Goal: Information Seeking & Learning: Learn about a topic

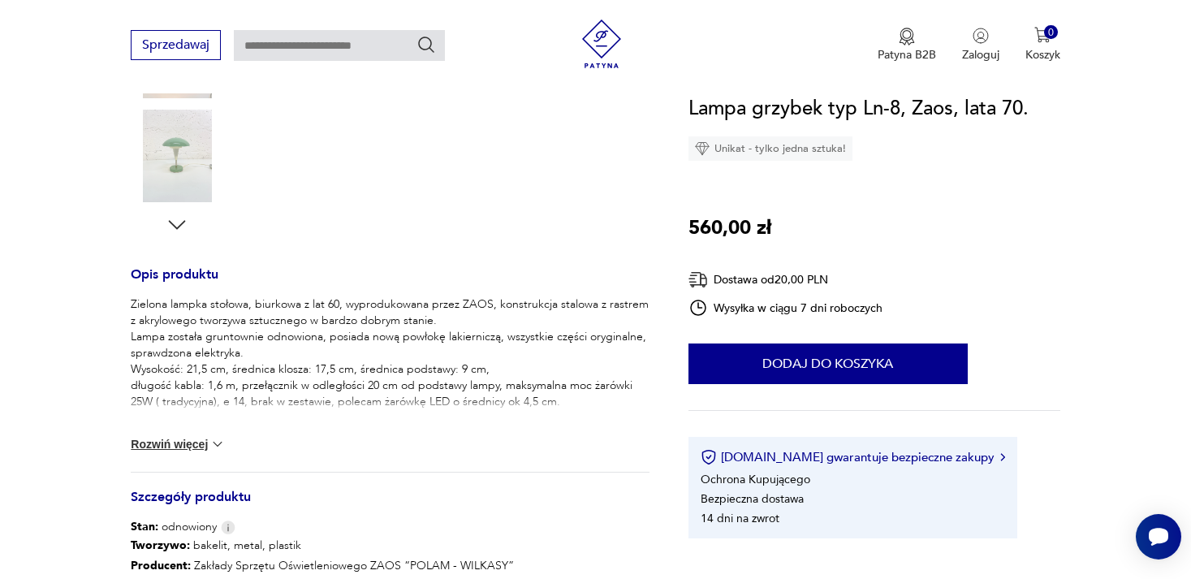
scroll to position [510, 0]
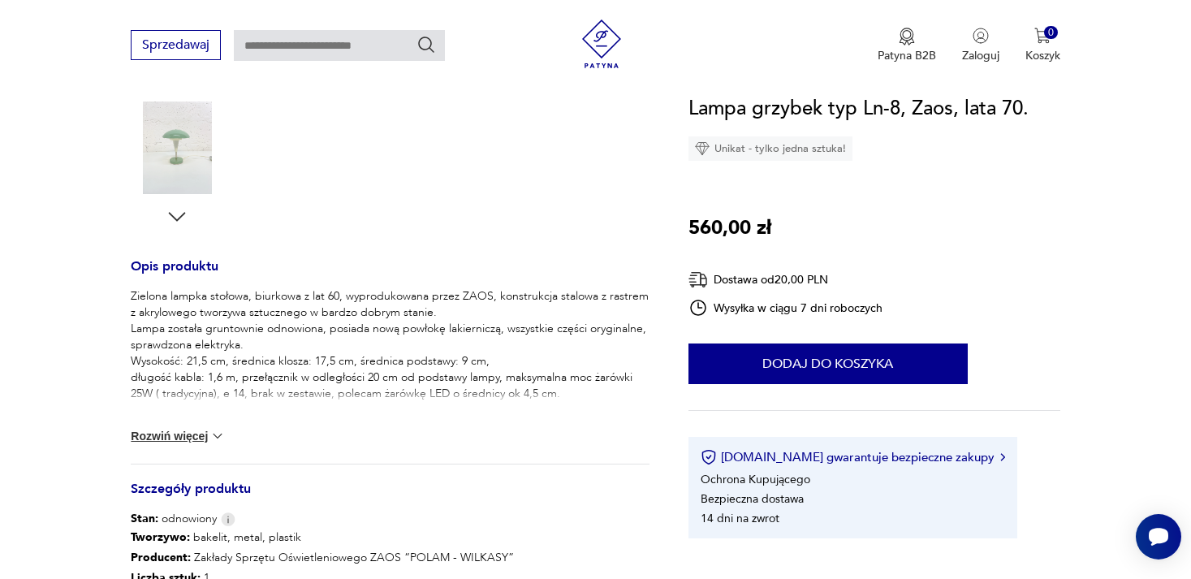
click at [182, 437] on button "Rozwiń więcej" at bounding box center [178, 436] width 94 height 16
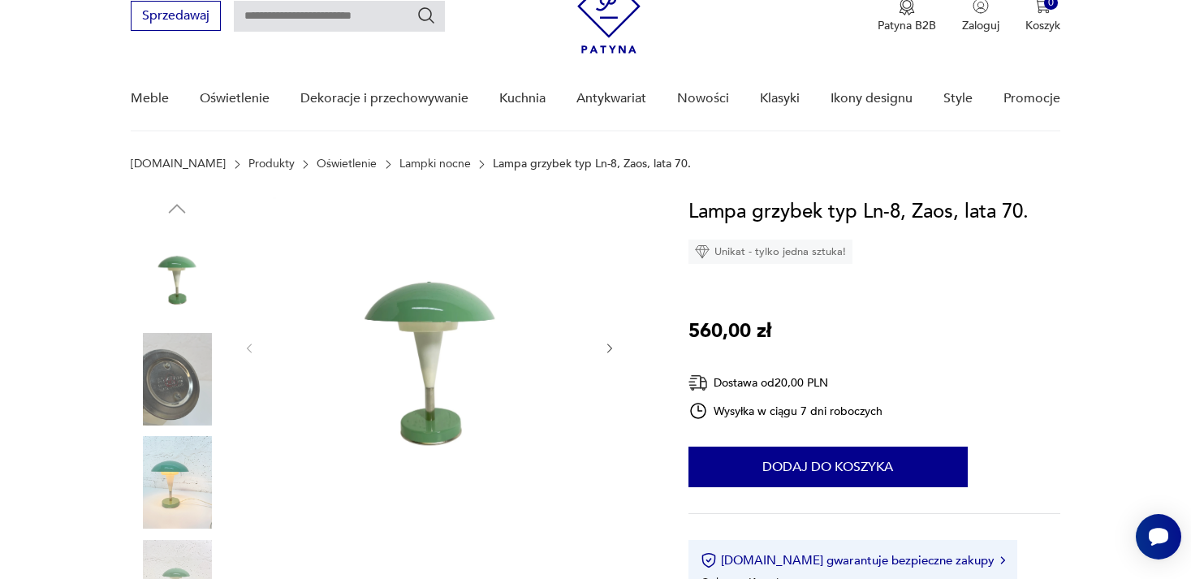
scroll to position [78, 0]
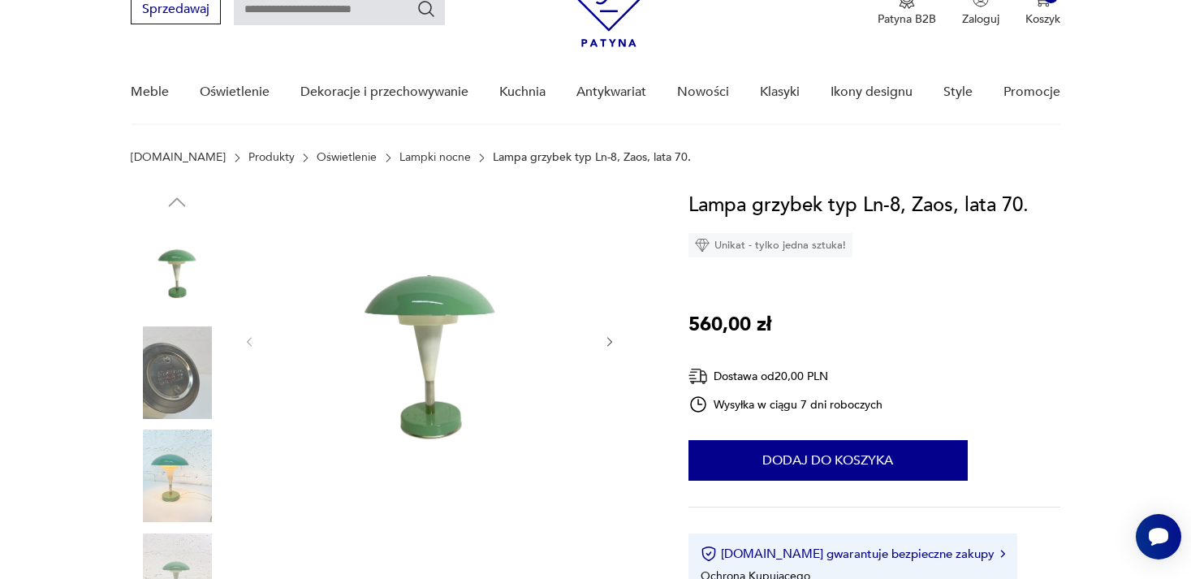
click at [403, 329] on img at bounding box center [429, 340] width 313 height 301
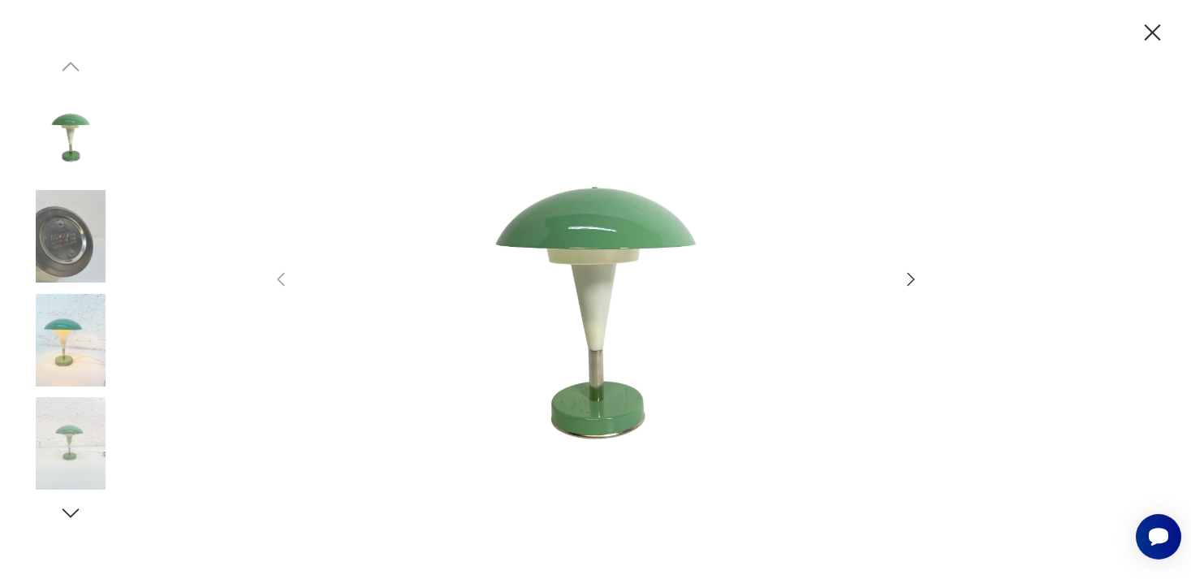
click at [905, 285] on icon "button" at bounding box center [910, 278] width 19 height 19
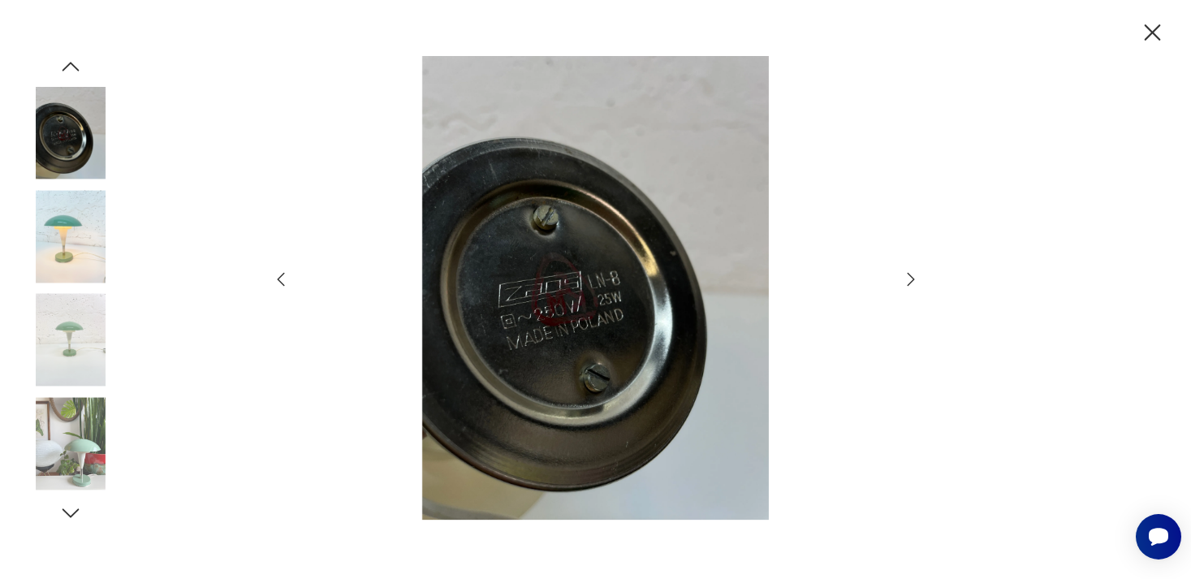
click at [905, 285] on icon "button" at bounding box center [910, 278] width 19 height 19
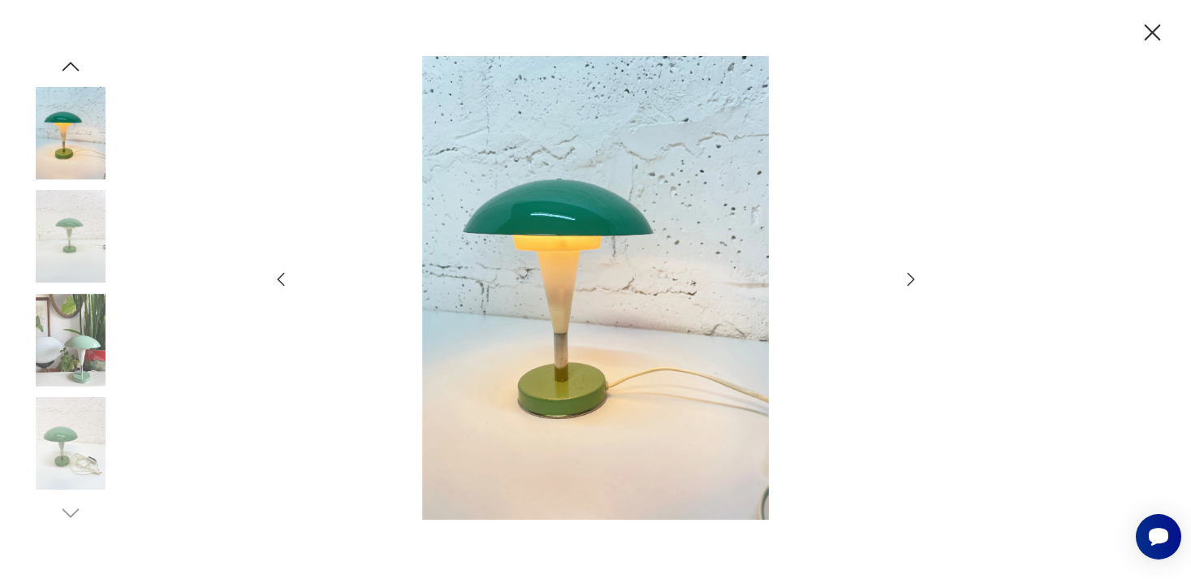
click at [905, 285] on icon "button" at bounding box center [910, 278] width 19 height 19
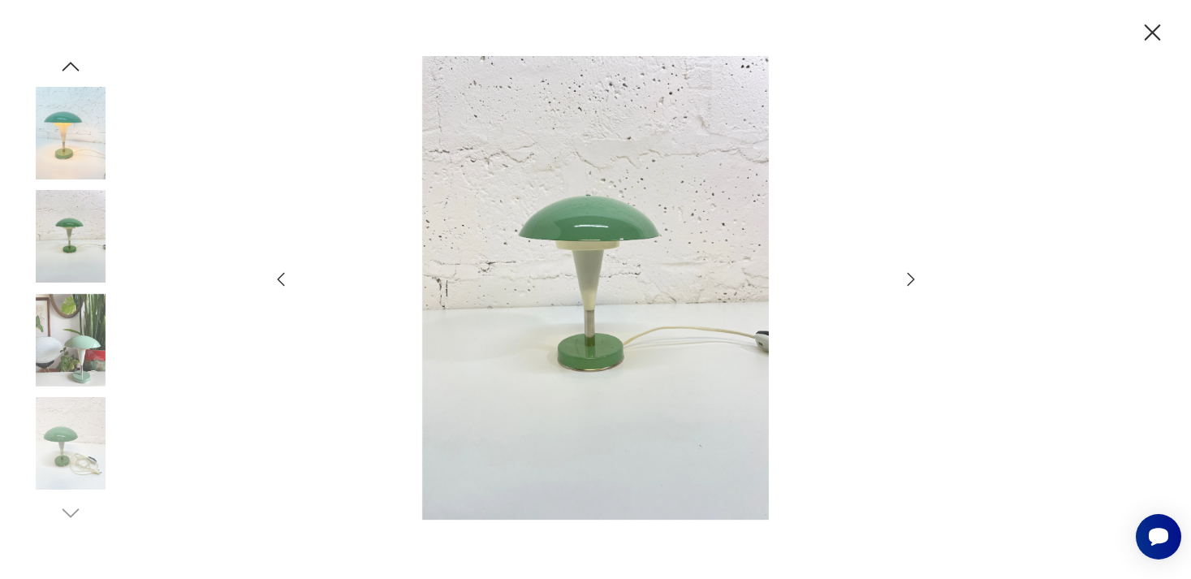
click at [905, 285] on icon "button" at bounding box center [910, 278] width 19 height 19
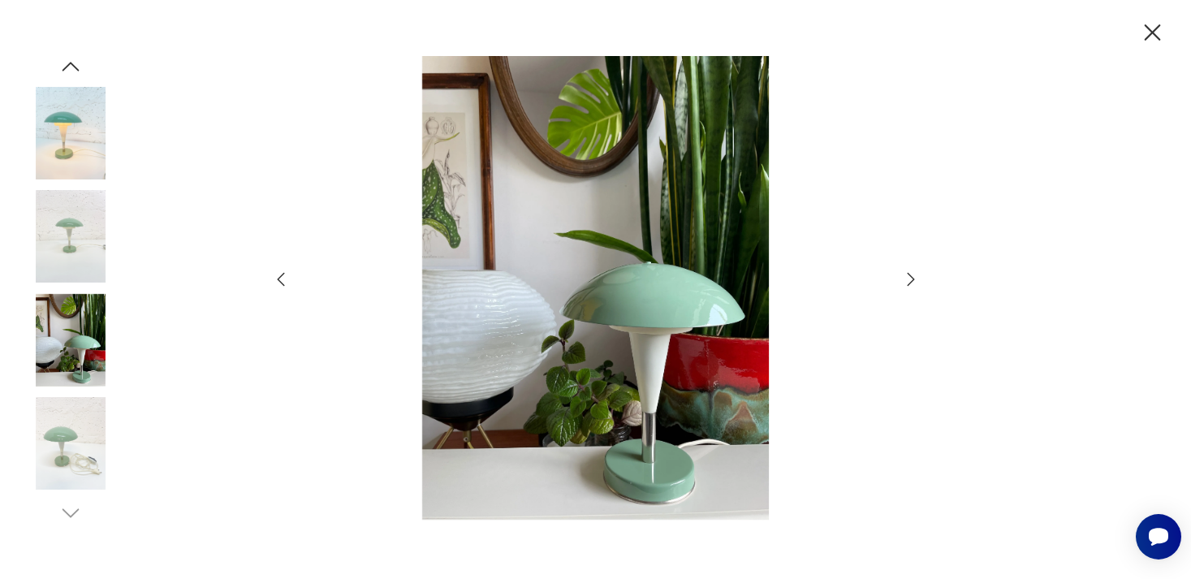
click at [905, 285] on icon "button" at bounding box center [910, 278] width 19 height 19
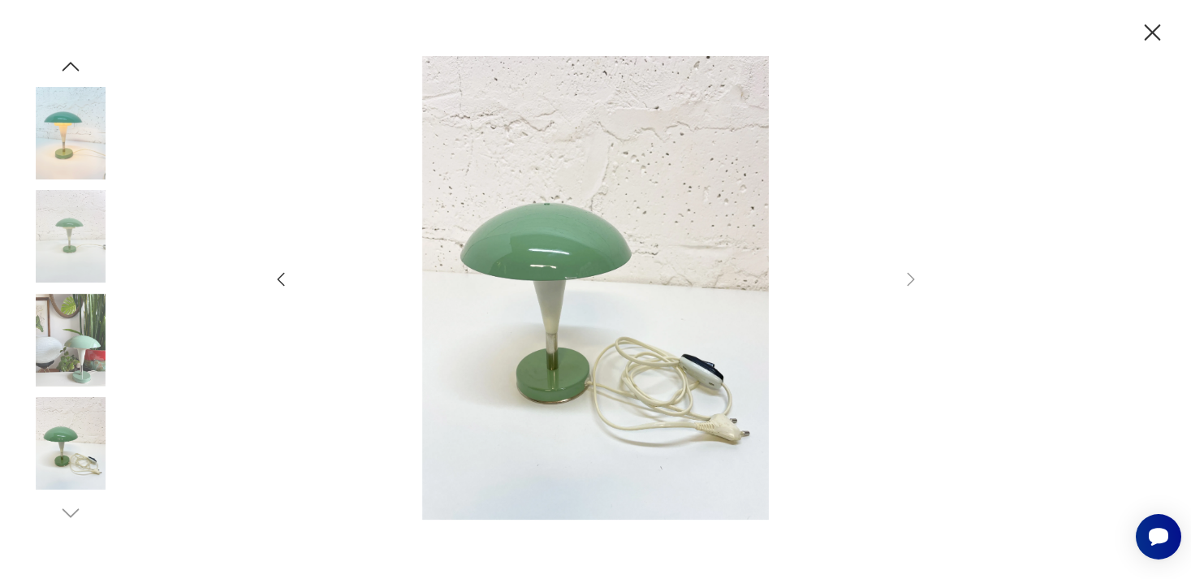
click at [1144, 36] on icon "button" at bounding box center [1152, 33] width 28 height 28
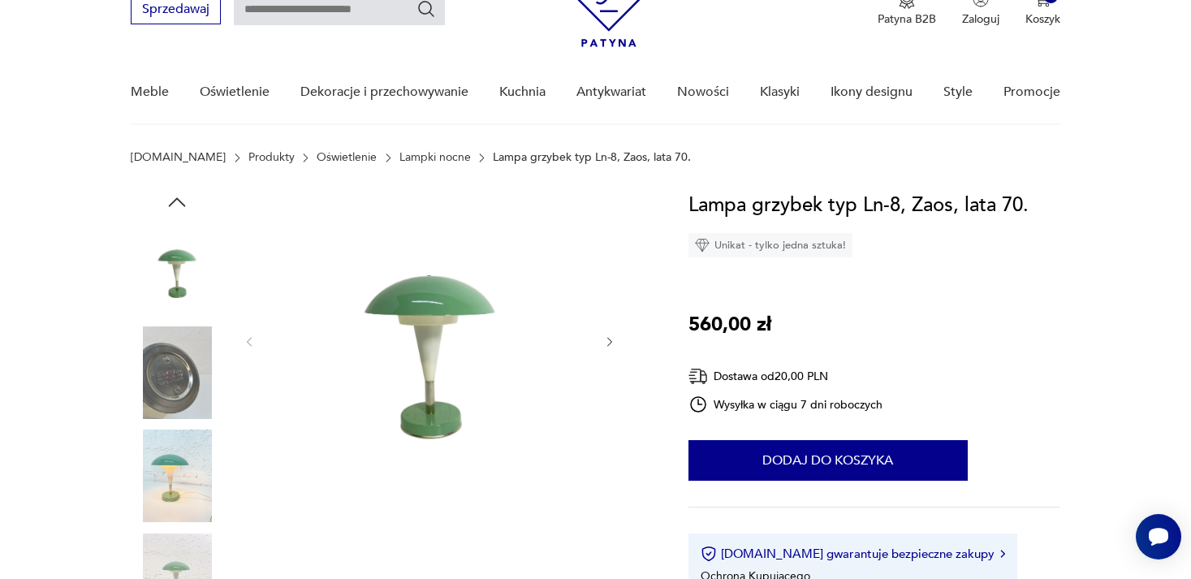
click at [398, 165] on section "[DOMAIN_NAME] Produkty Oświetlenie Lampki nocne Lampa grzybek typ Ln-8, Zaos, l…" at bounding box center [595, 170] width 1191 height 39
click at [399, 160] on link "Lampki nocne" at bounding box center [434, 157] width 71 height 13
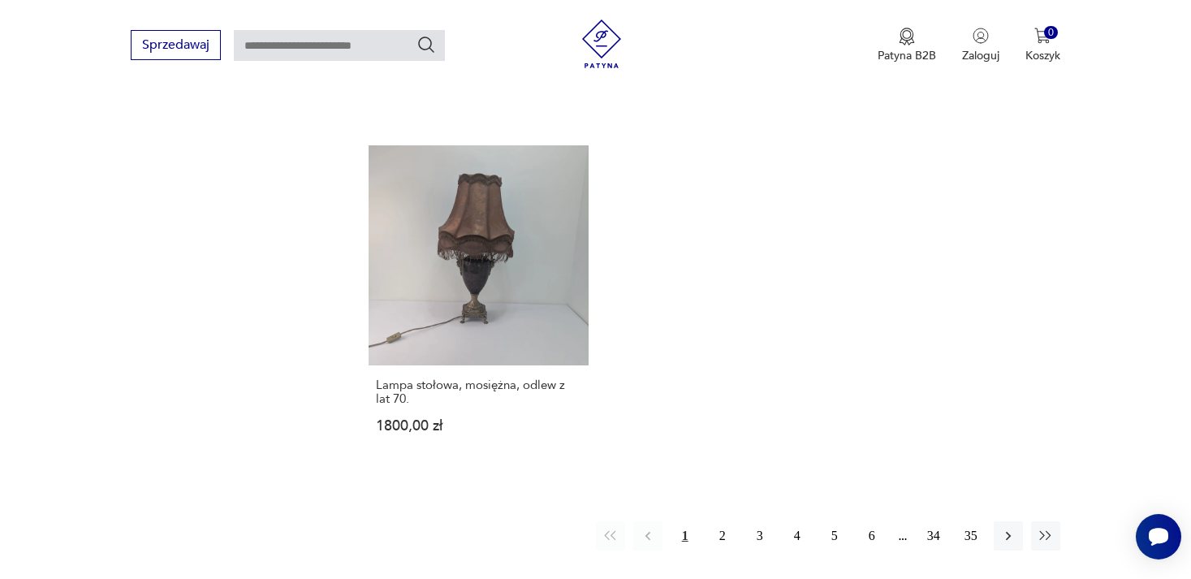
scroll to position [2256, 0]
click at [1013, 530] on icon "button" at bounding box center [1008, 538] width 16 height 16
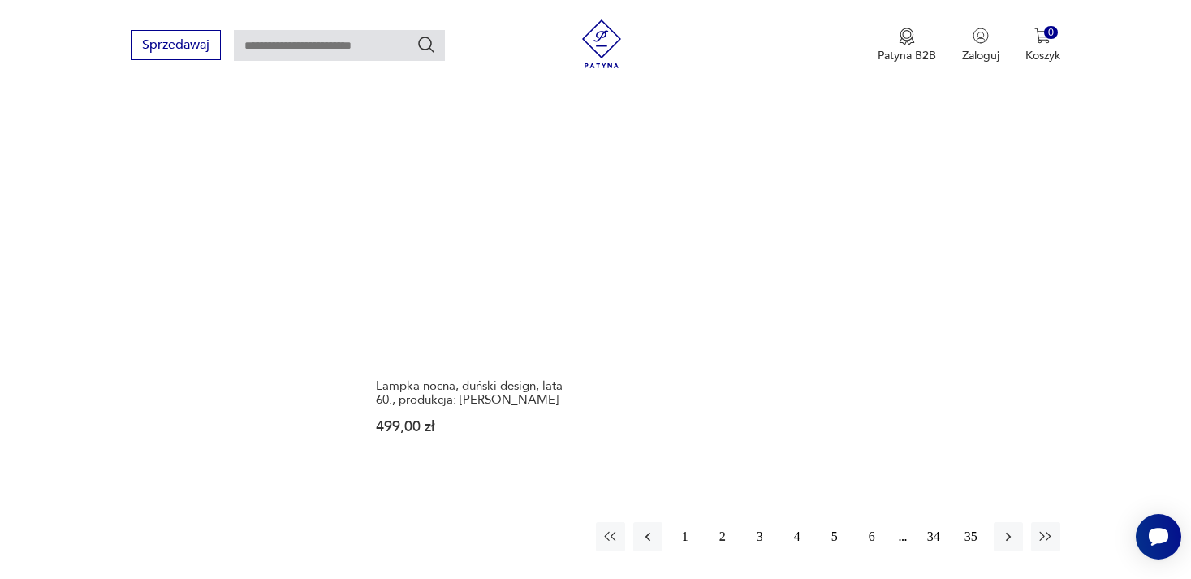
scroll to position [2287, 0]
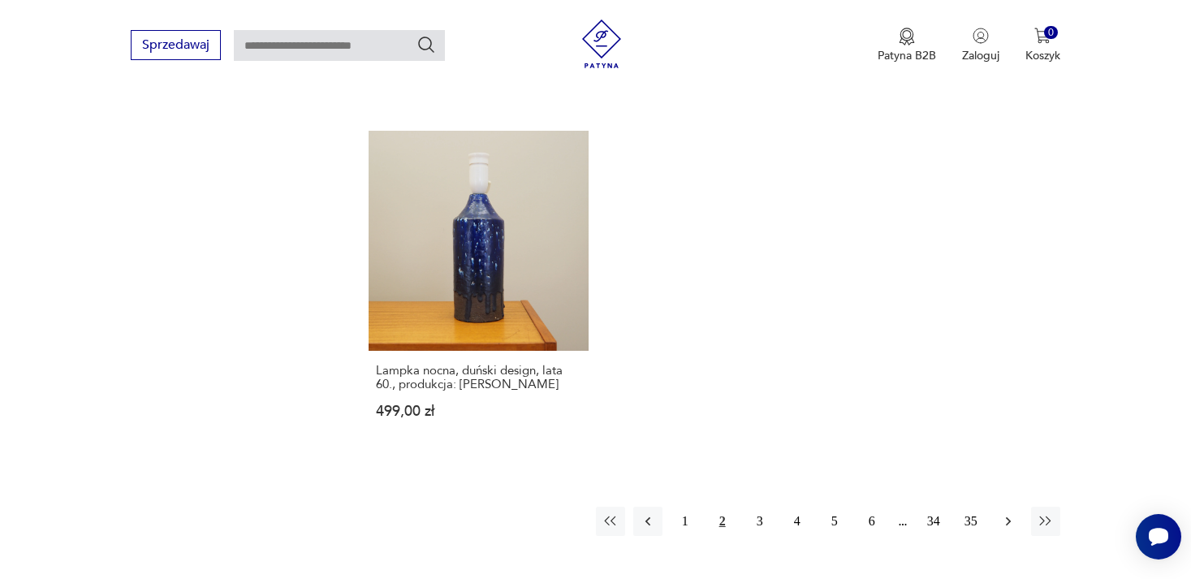
click at [1005, 513] on icon "button" at bounding box center [1008, 521] width 16 height 16
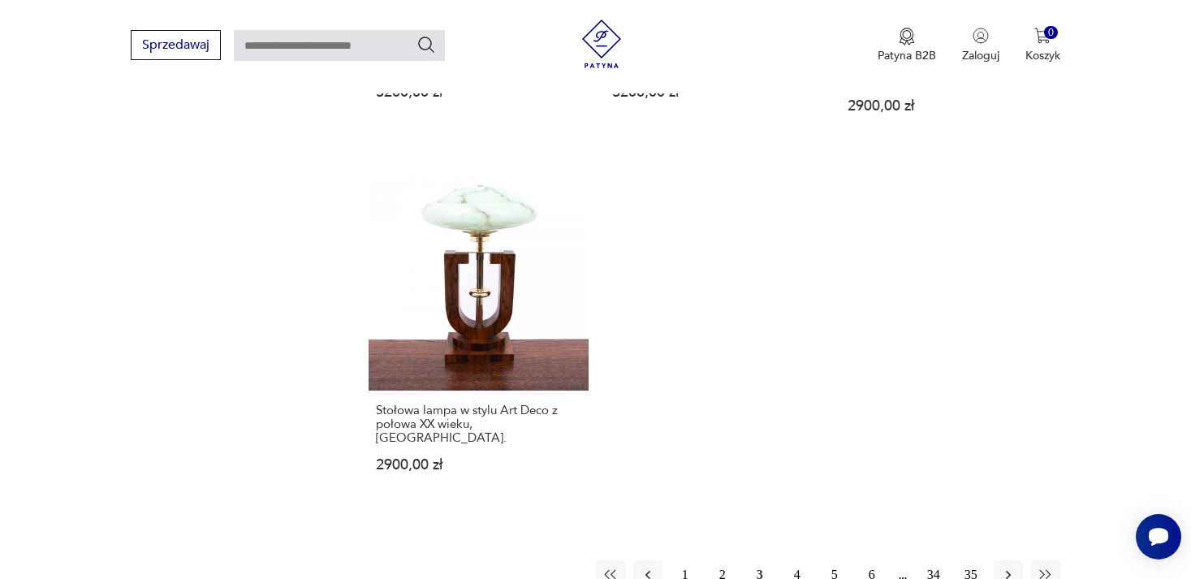
scroll to position [2311, 0]
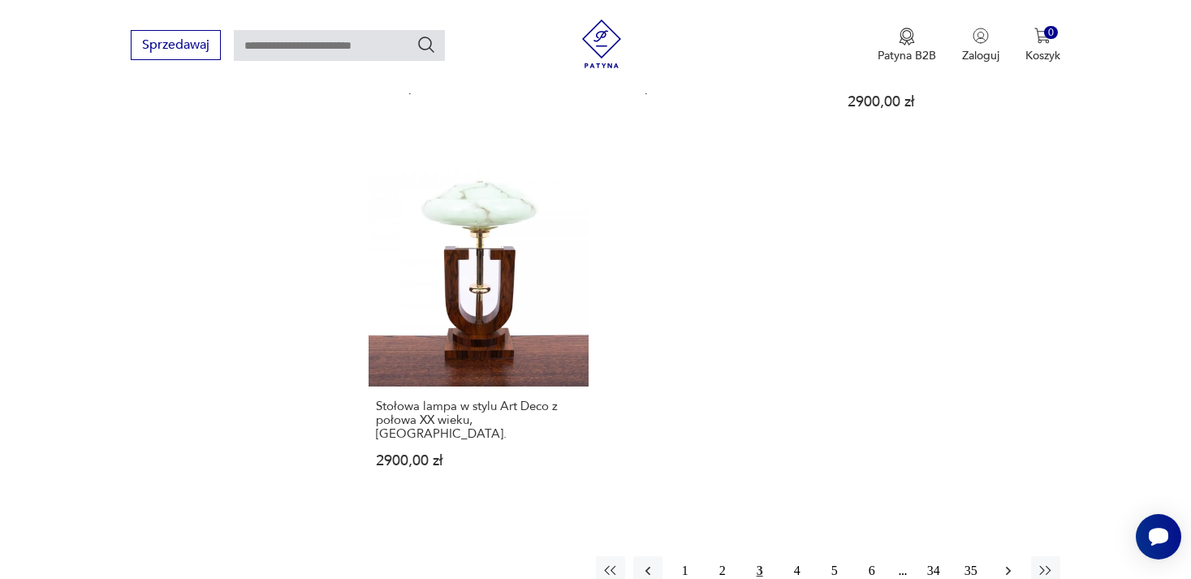
click at [1011, 556] on button "button" at bounding box center [1007, 570] width 29 height 29
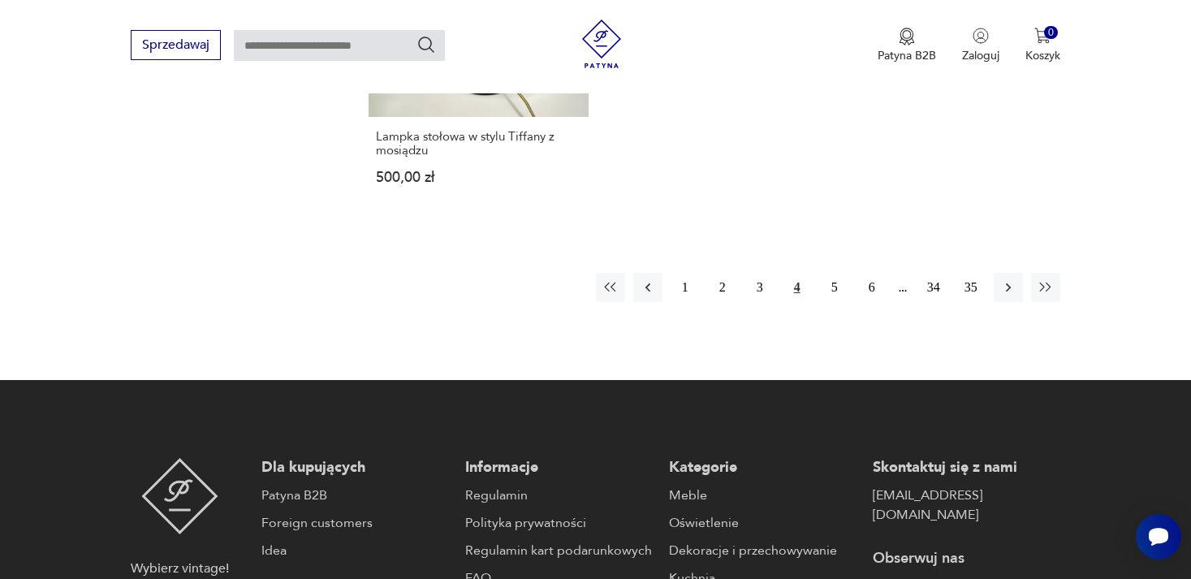
scroll to position [2574, 0]
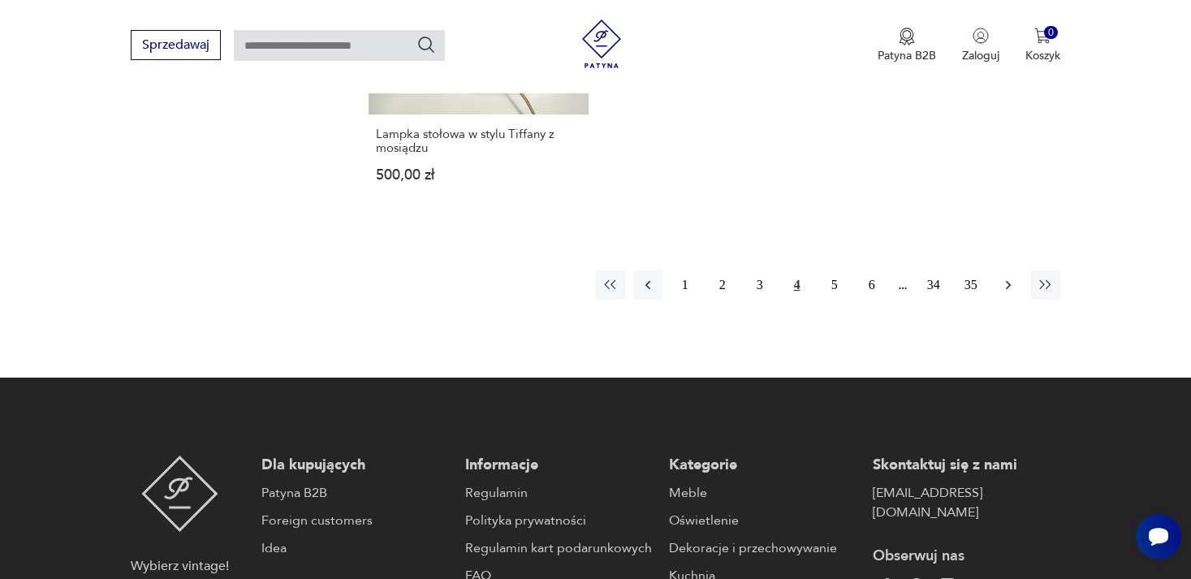
click at [1010, 277] on icon "button" at bounding box center [1008, 285] width 16 height 16
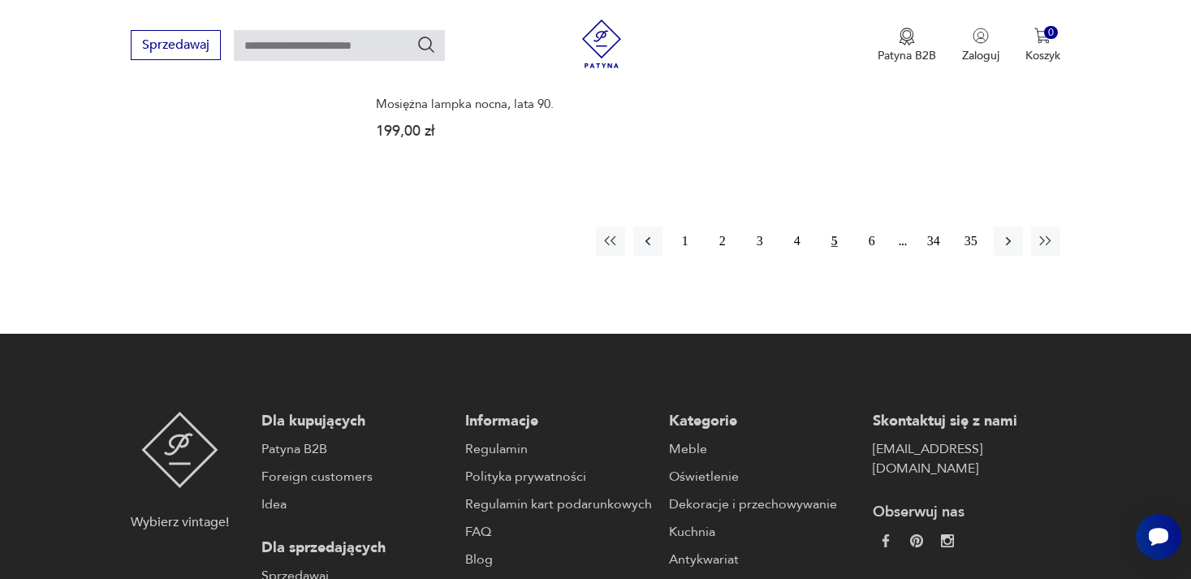
scroll to position [2644, 0]
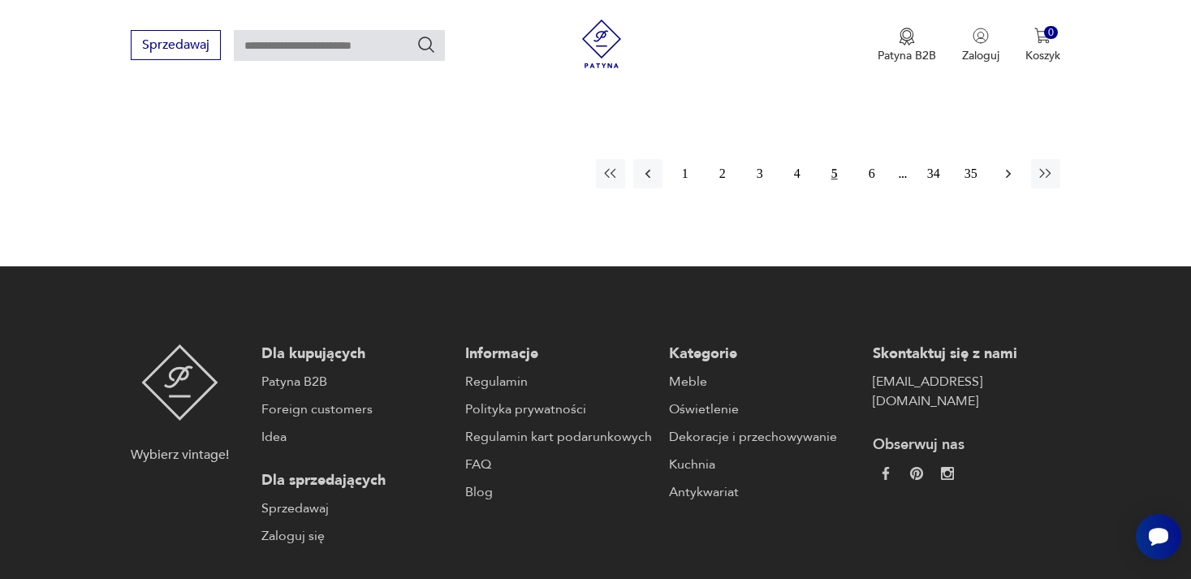
click at [1010, 175] on icon "button" at bounding box center [1008, 174] width 16 height 16
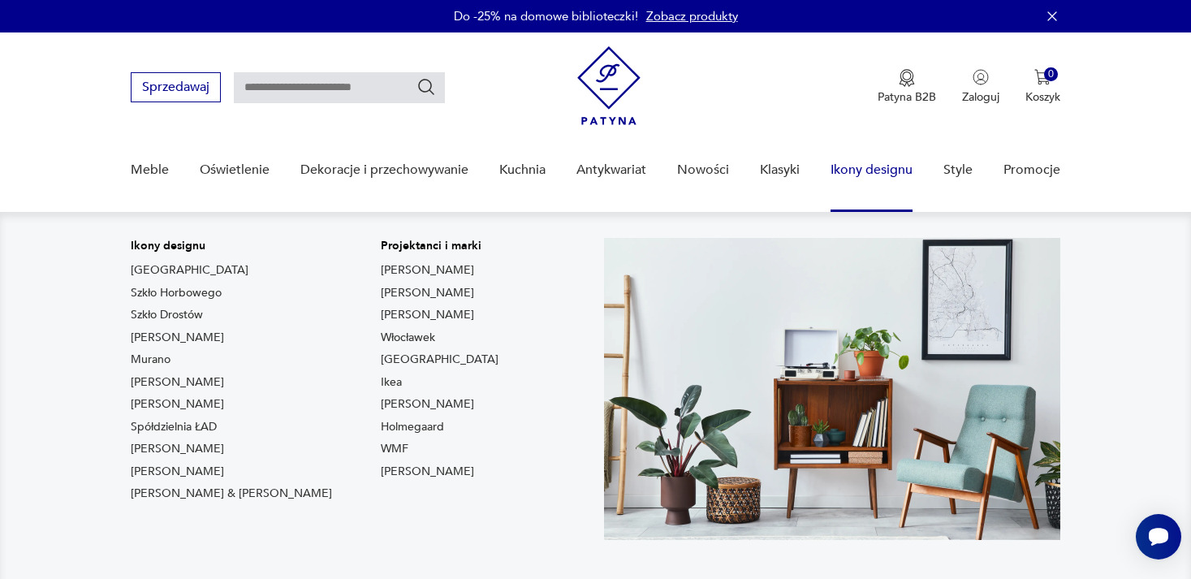
click at [874, 165] on link "Ikony designu" at bounding box center [871, 170] width 82 height 62
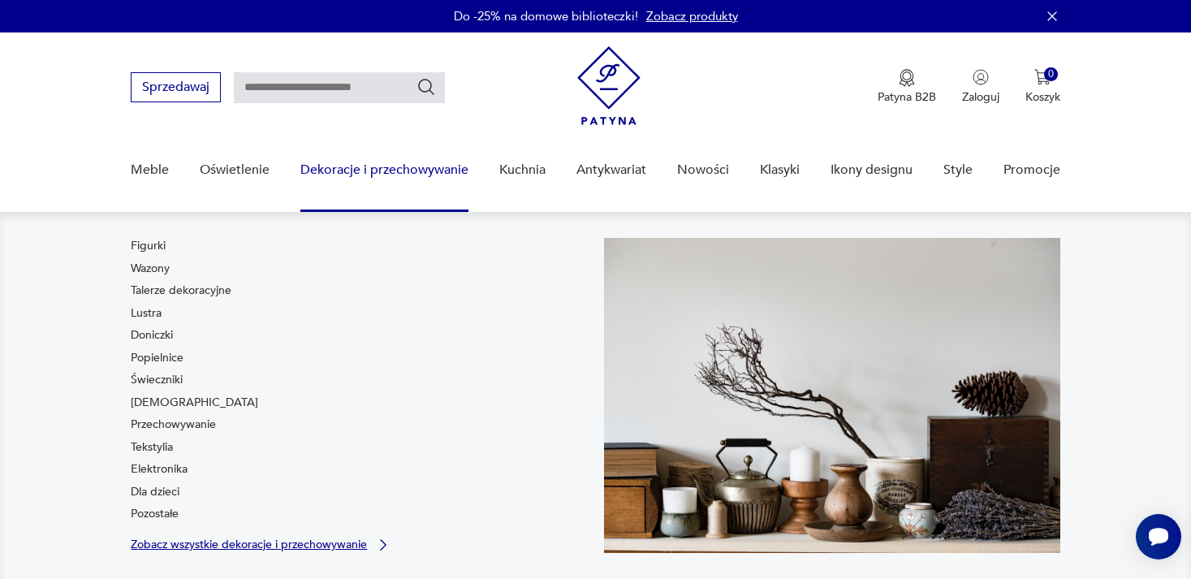
click at [318, 539] on p "Zobacz wszystkie dekoracje i przechowywanie" at bounding box center [249, 544] width 236 height 11
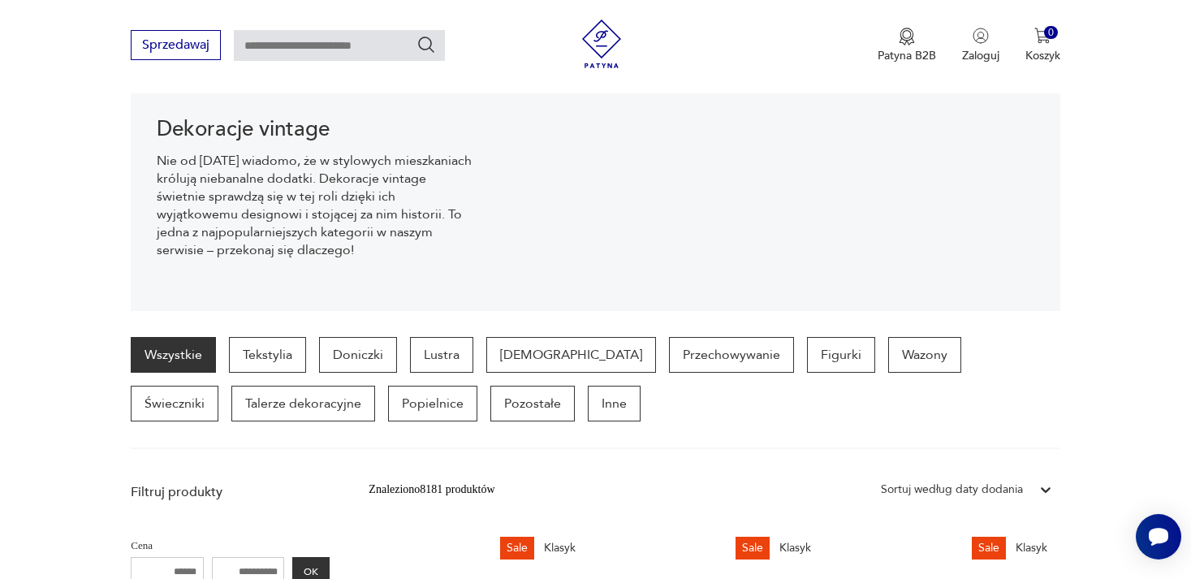
scroll to position [313, 0]
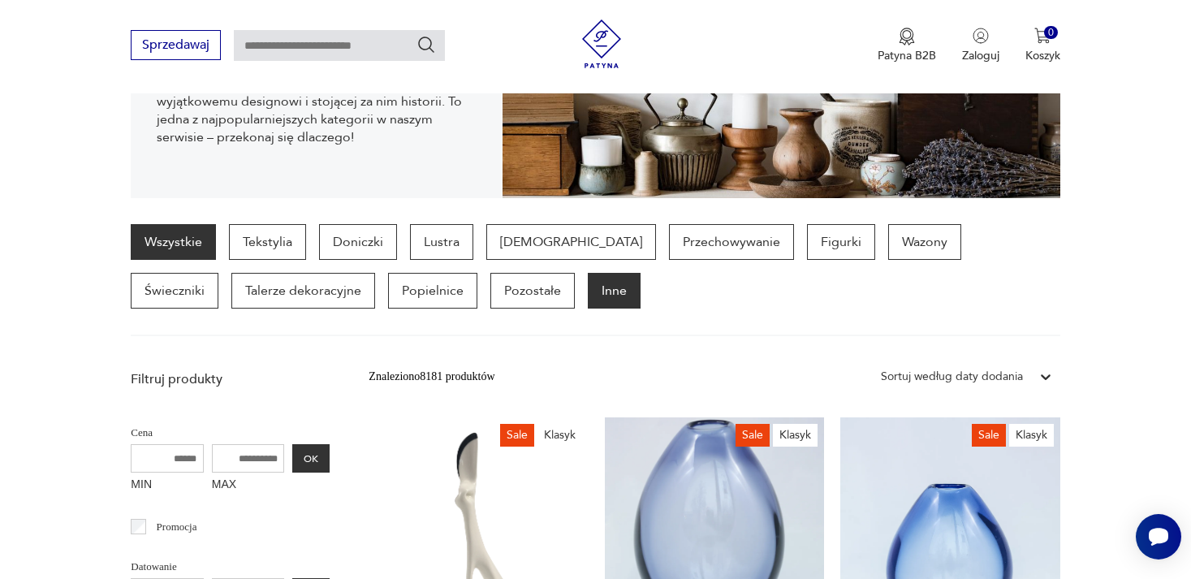
click at [588, 307] on p "Inne" at bounding box center [614, 291] width 53 height 36
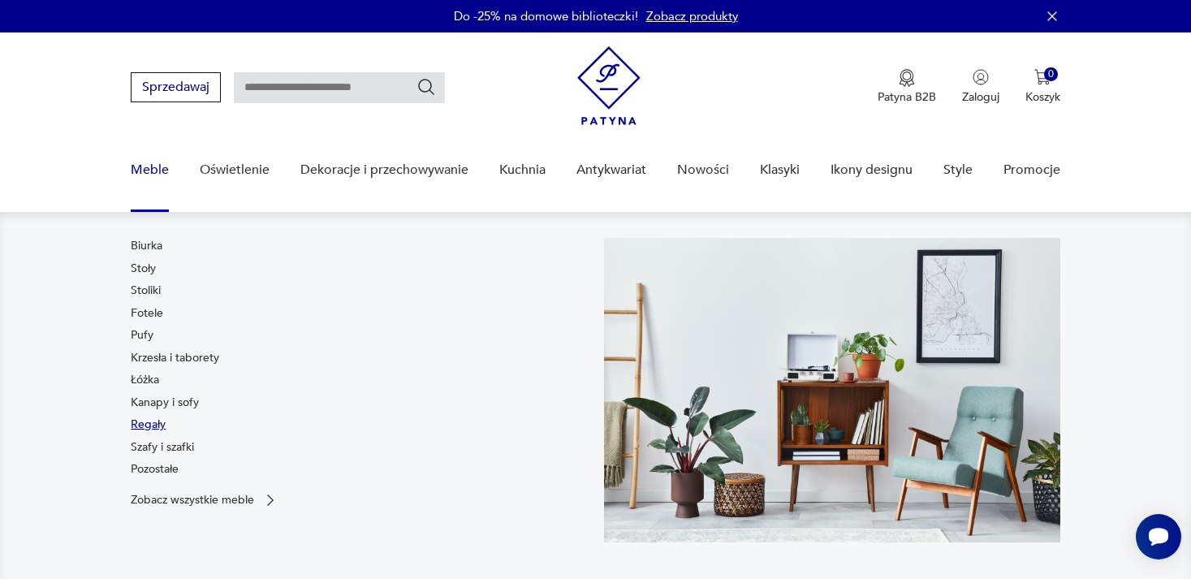
click at [153, 430] on link "Regały" at bounding box center [148, 424] width 35 height 16
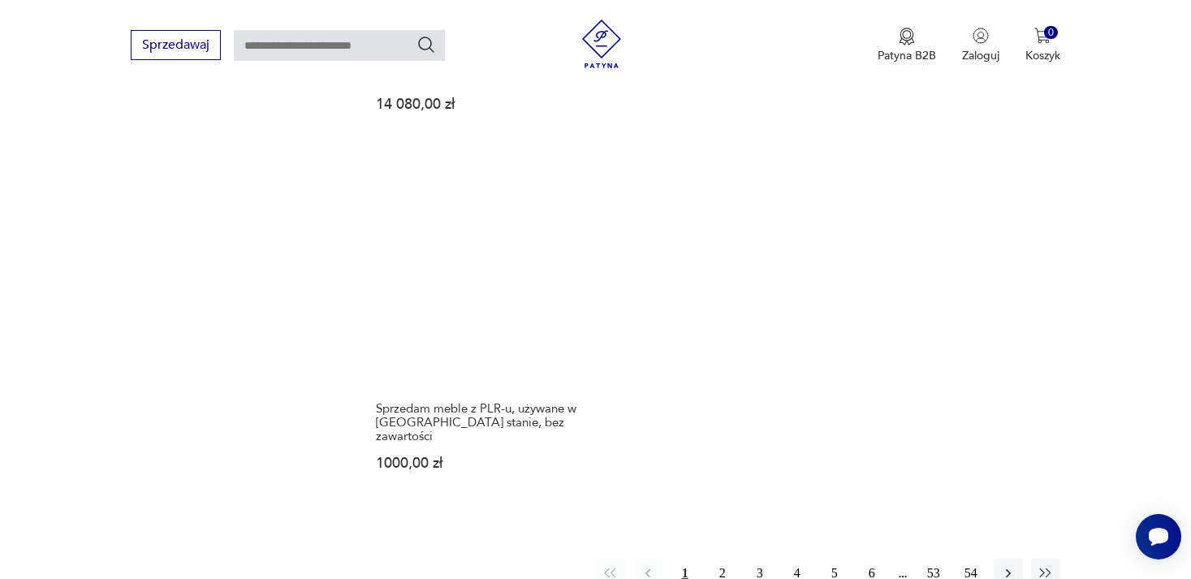
scroll to position [2486, 0]
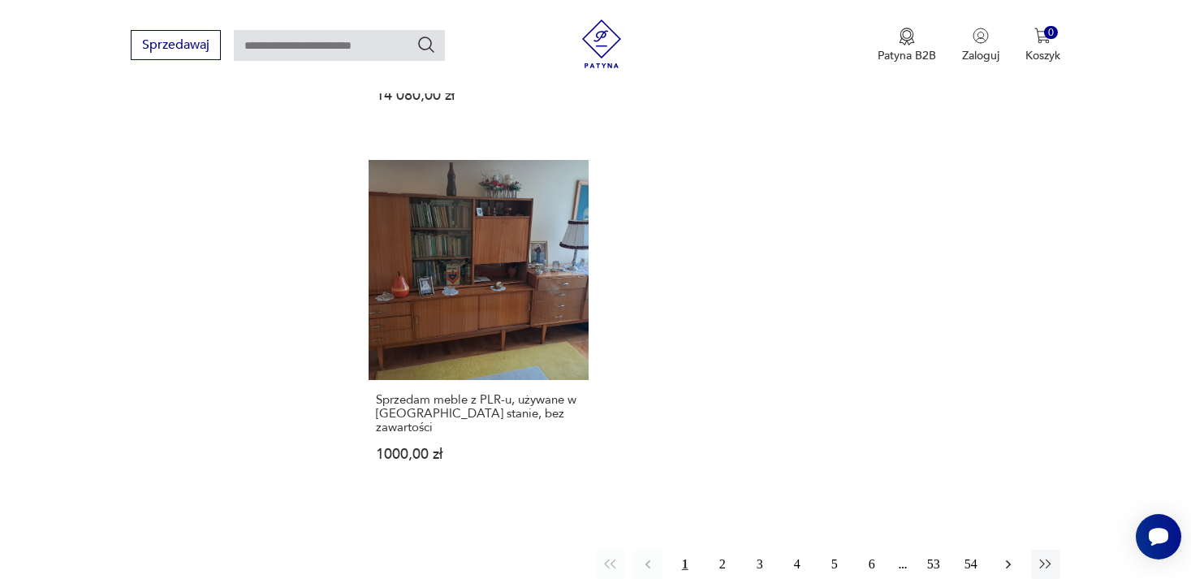
click at [1012, 556] on icon "button" at bounding box center [1008, 564] width 16 height 16
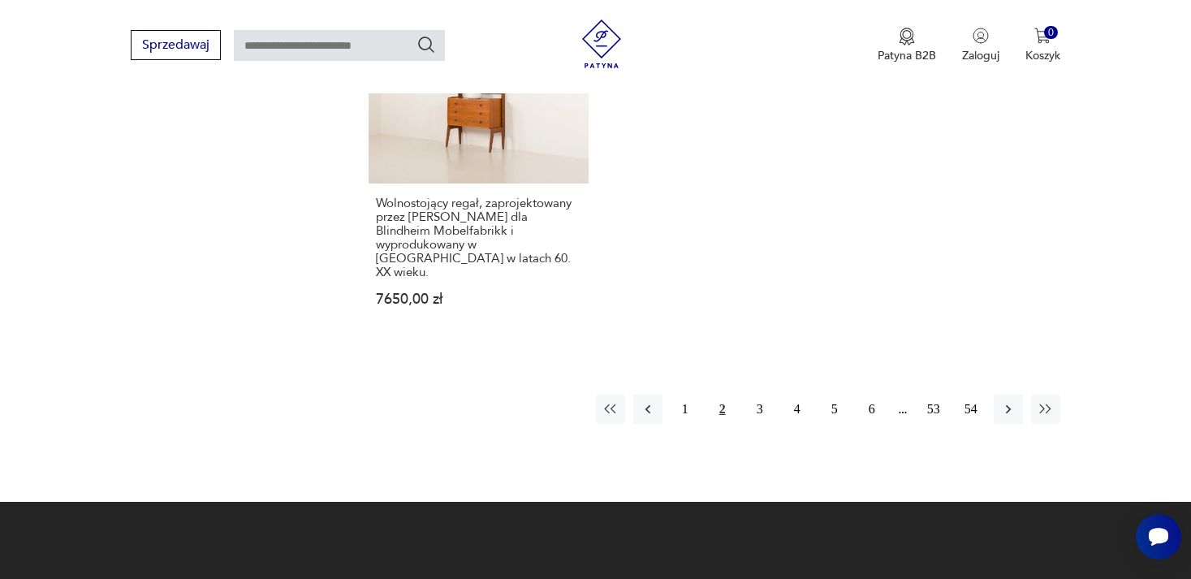
scroll to position [2656, 0]
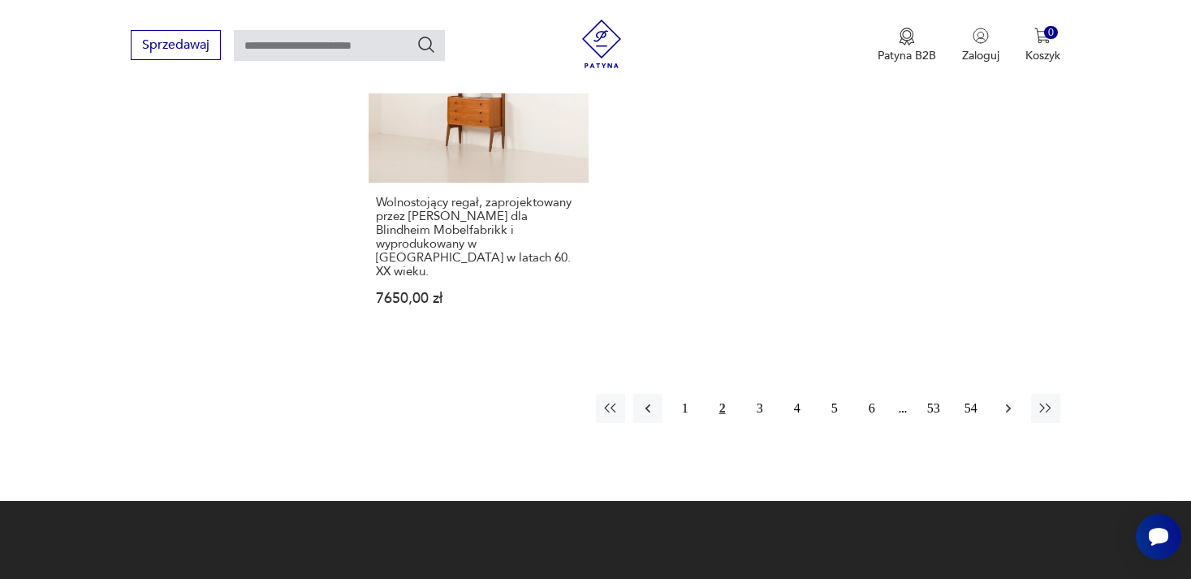
click at [1008, 400] on icon "button" at bounding box center [1008, 408] width 16 height 16
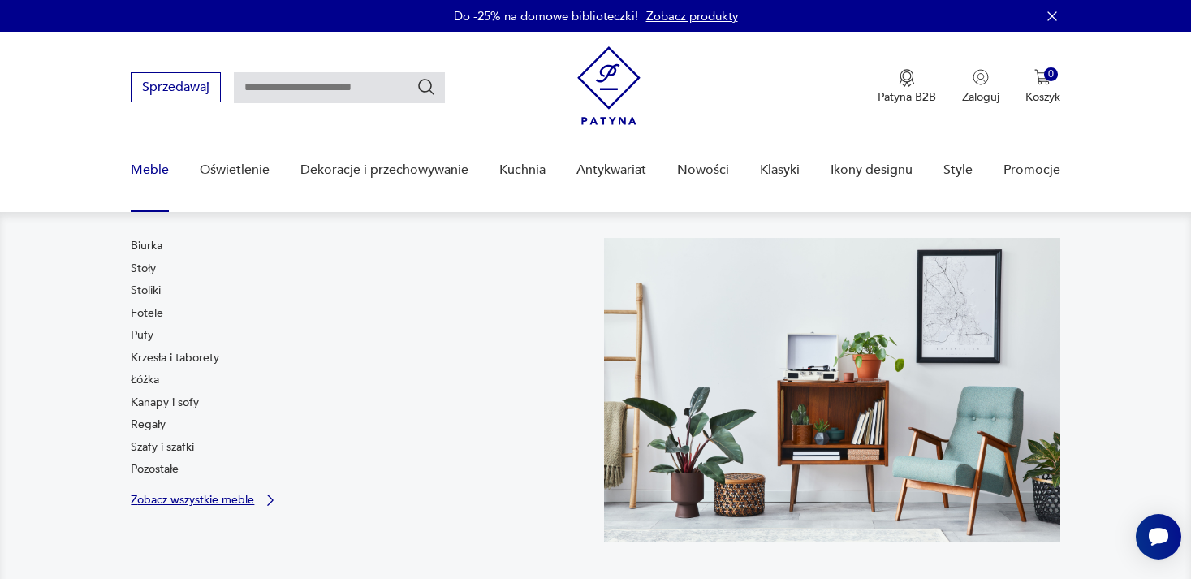
click at [213, 505] on p "Zobacz wszystkie meble" at bounding box center [192, 499] width 123 height 11
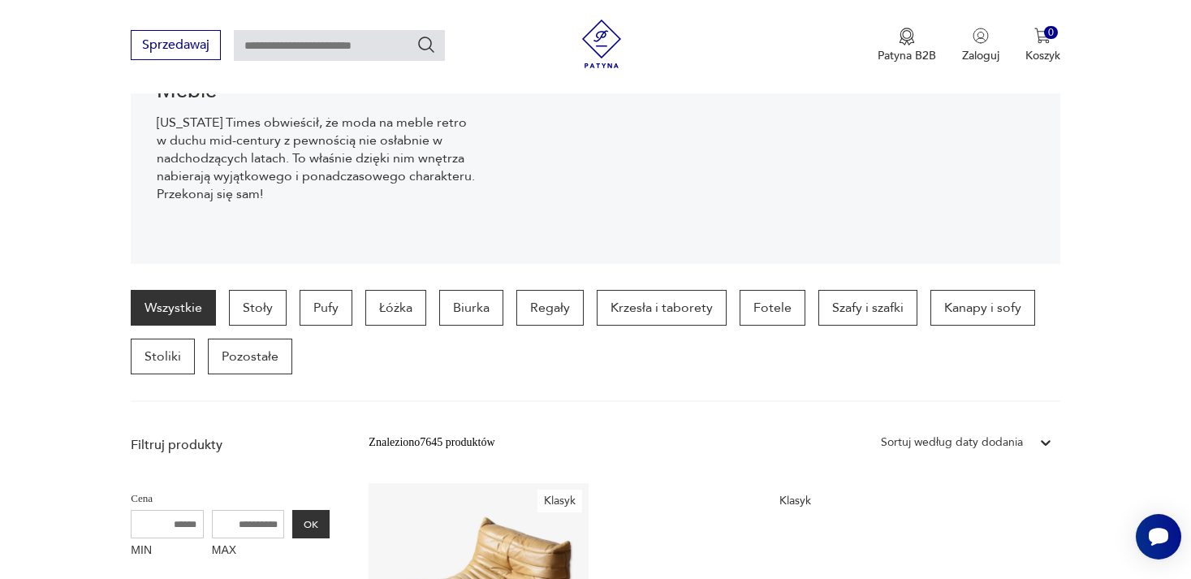
scroll to position [269, 0]
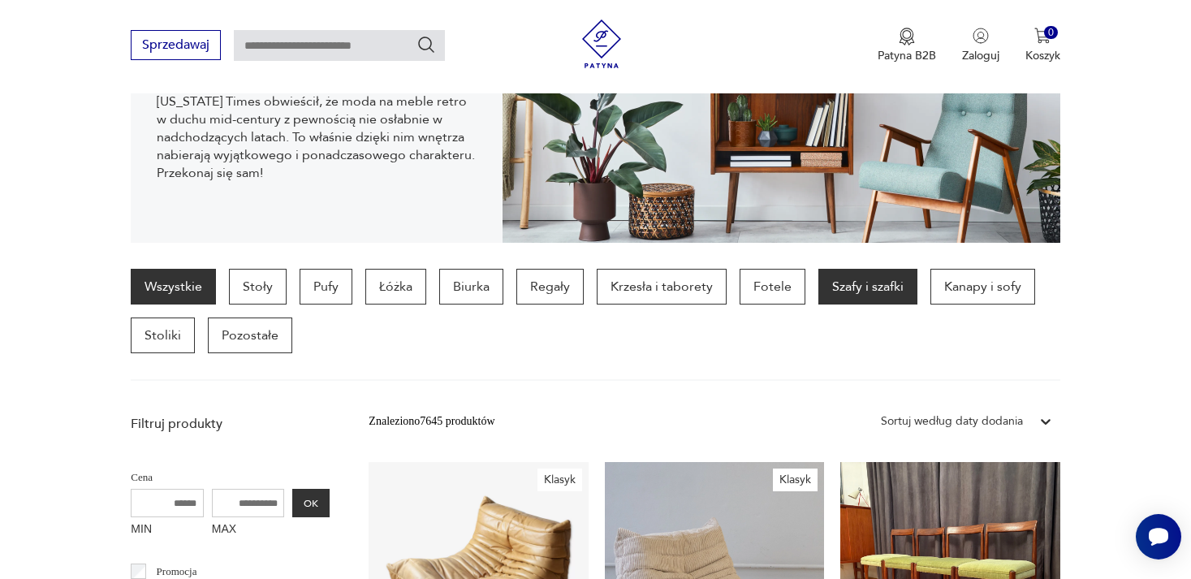
click at [865, 284] on p "Szafy i szafki" at bounding box center [867, 287] width 99 height 36
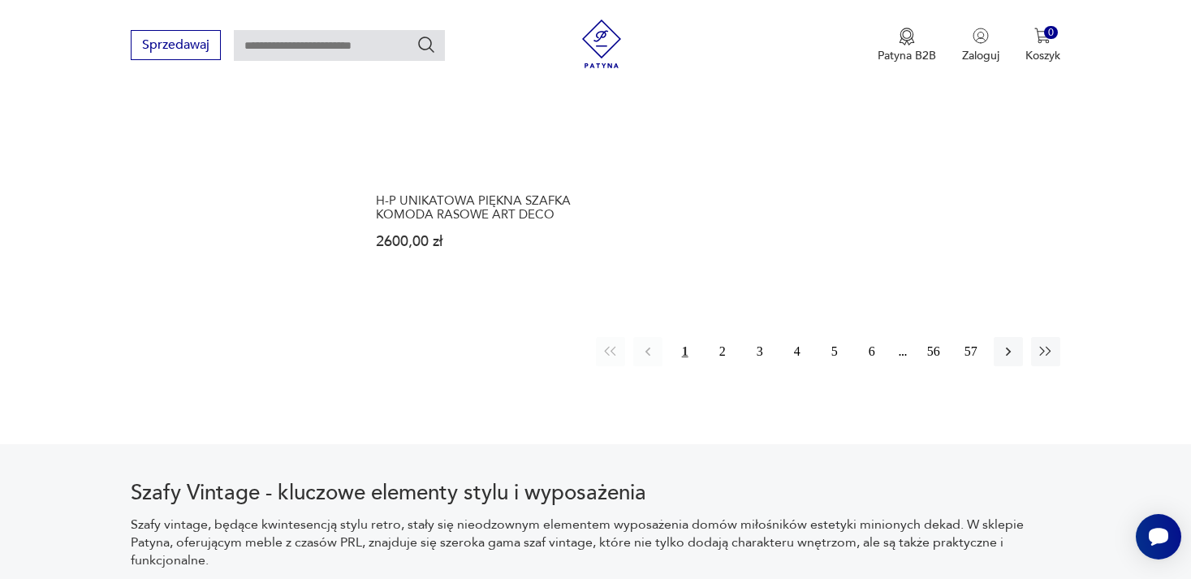
scroll to position [2568, 0]
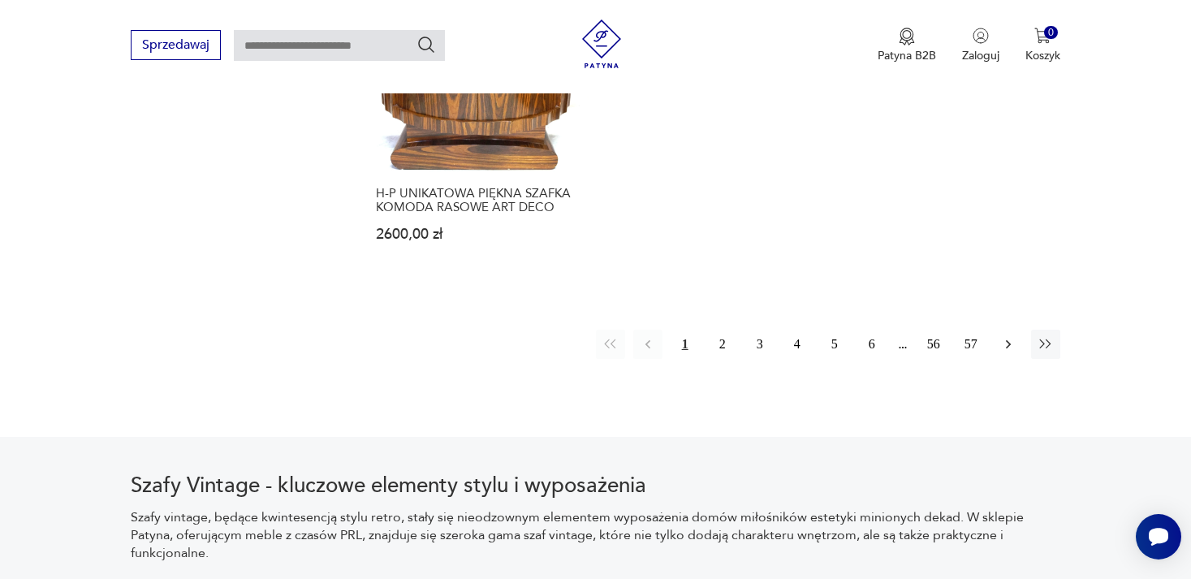
click at [1006, 336] on icon "button" at bounding box center [1008, 344] width 16 height 16
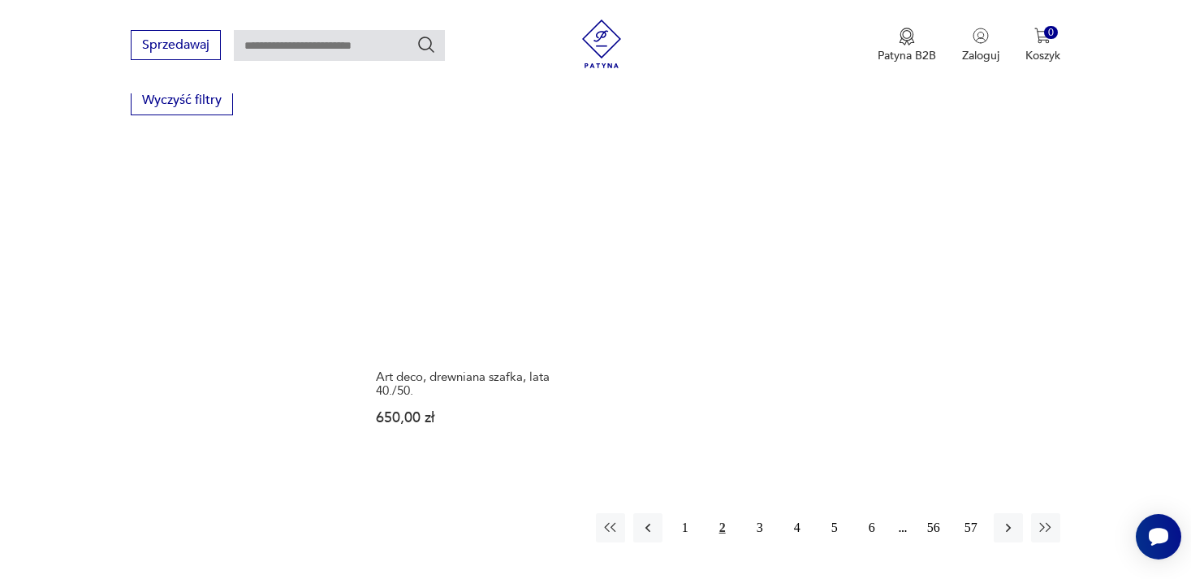
scroll to position [2377, 0]
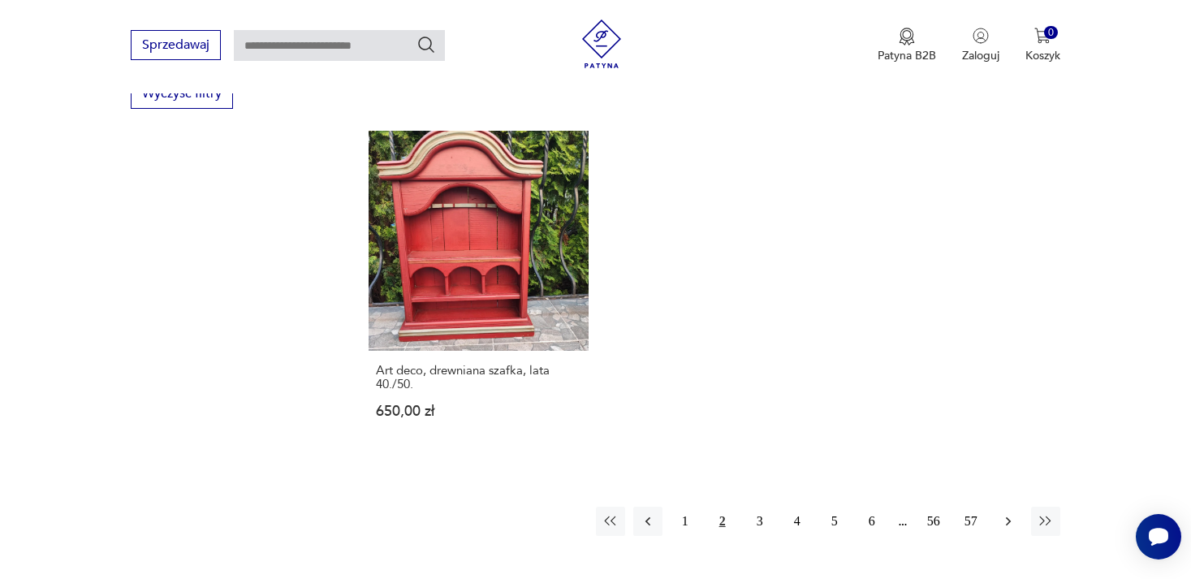
click at [1014, 506] on button "button" at bounding box center [1007, 520] width 29 height 29
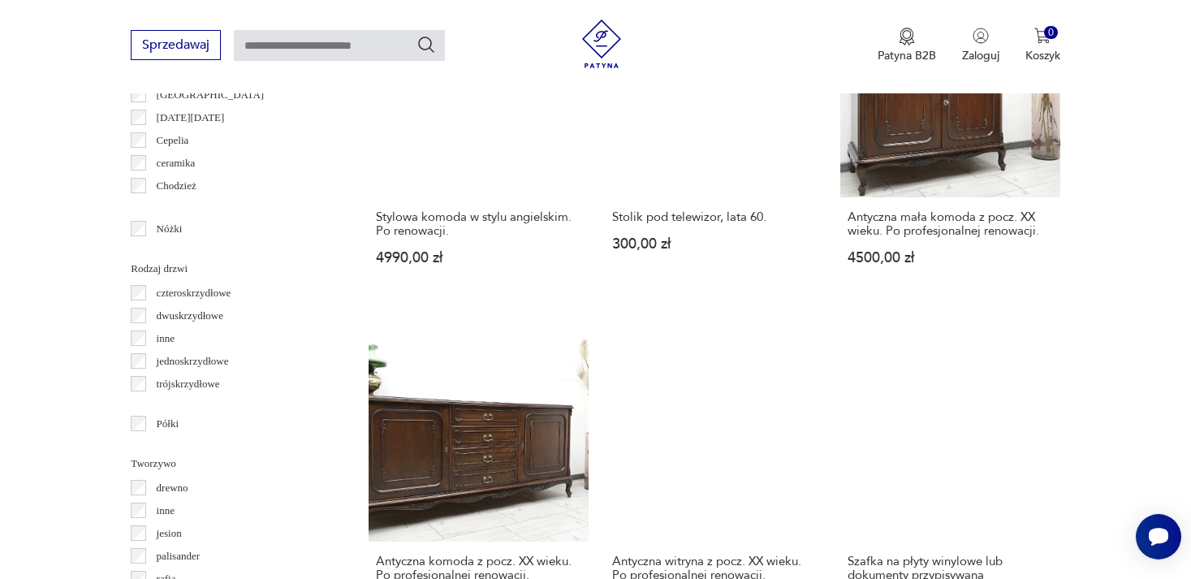
scroll to position [1757, 0]
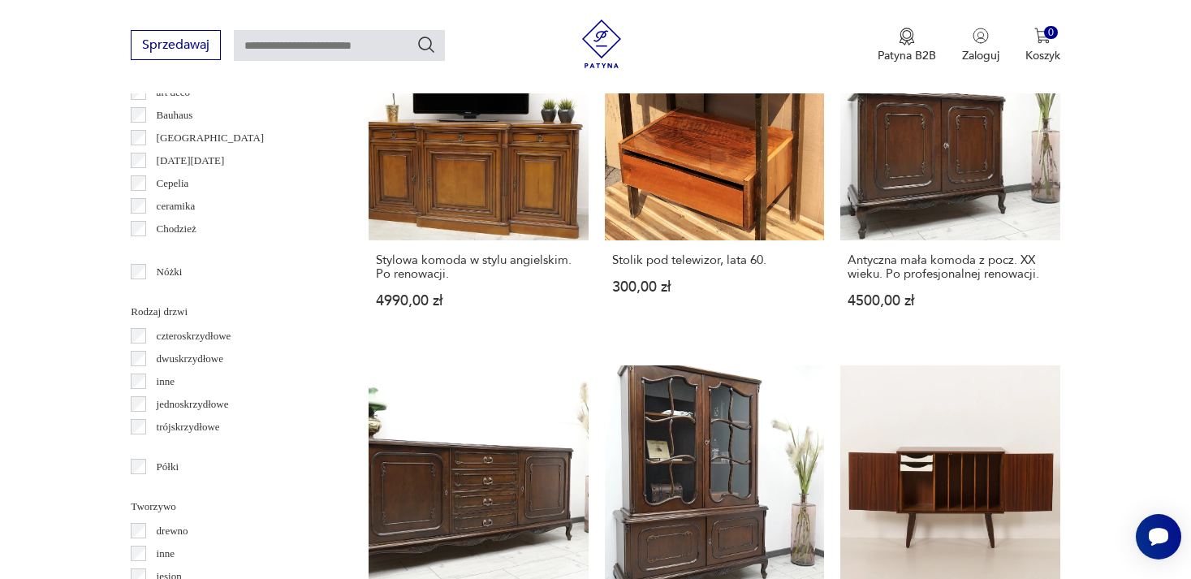
click at [1084, 282] on section "Filtruj produkty Cena MIN MAX OK Promocja Datowanie OK Kraj pochodzenia Dania (…" at bounding box center [595, 76] width 1191 height 2316
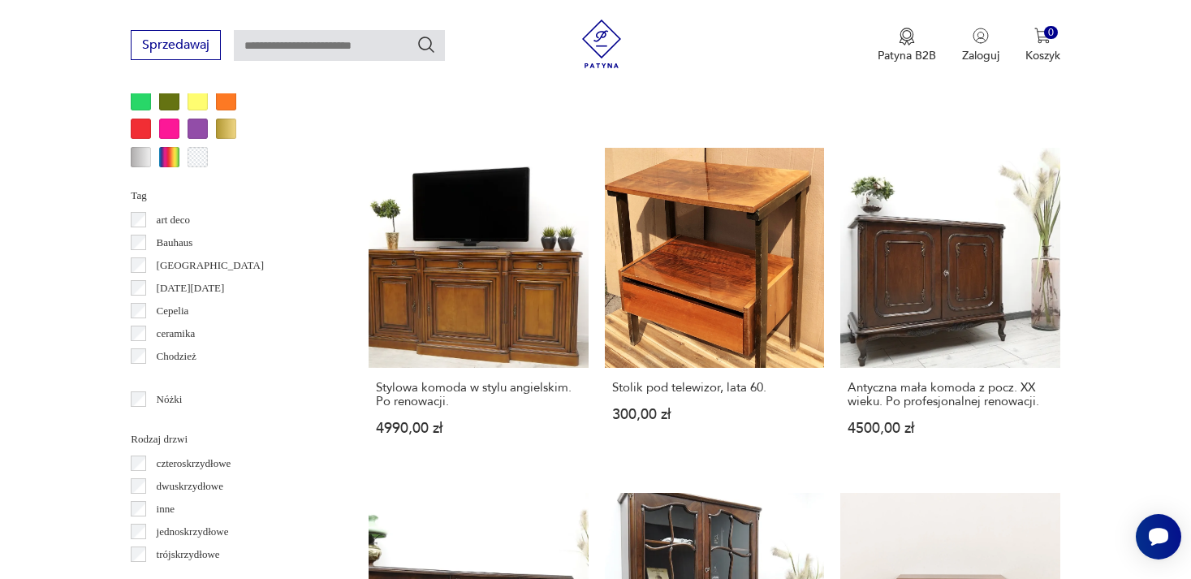
scroll to position [1628, 0]
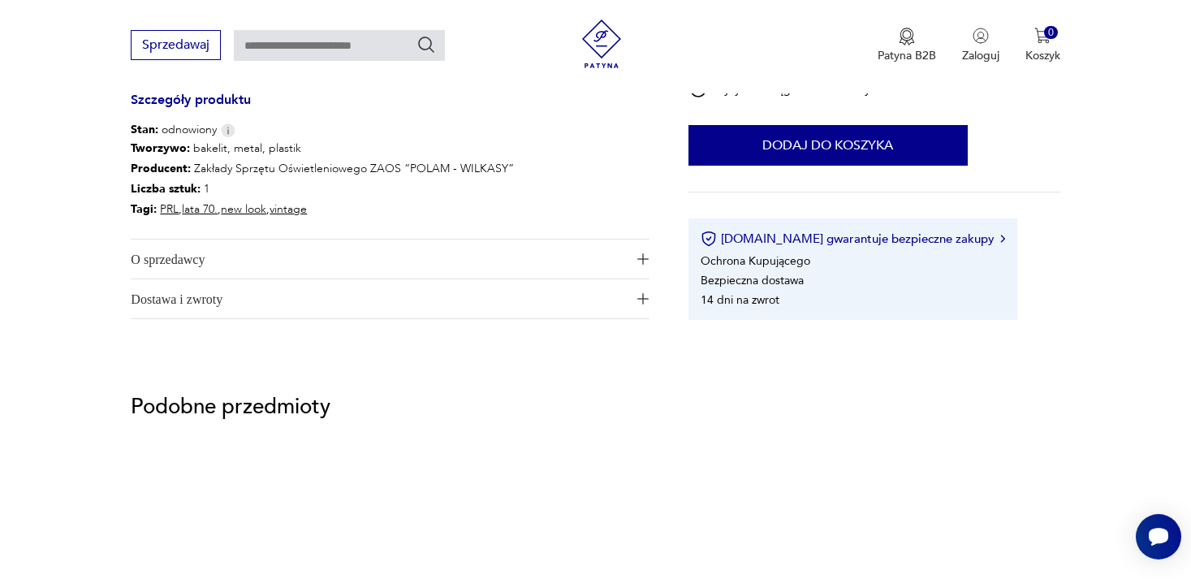
scroll to position [903, 0]
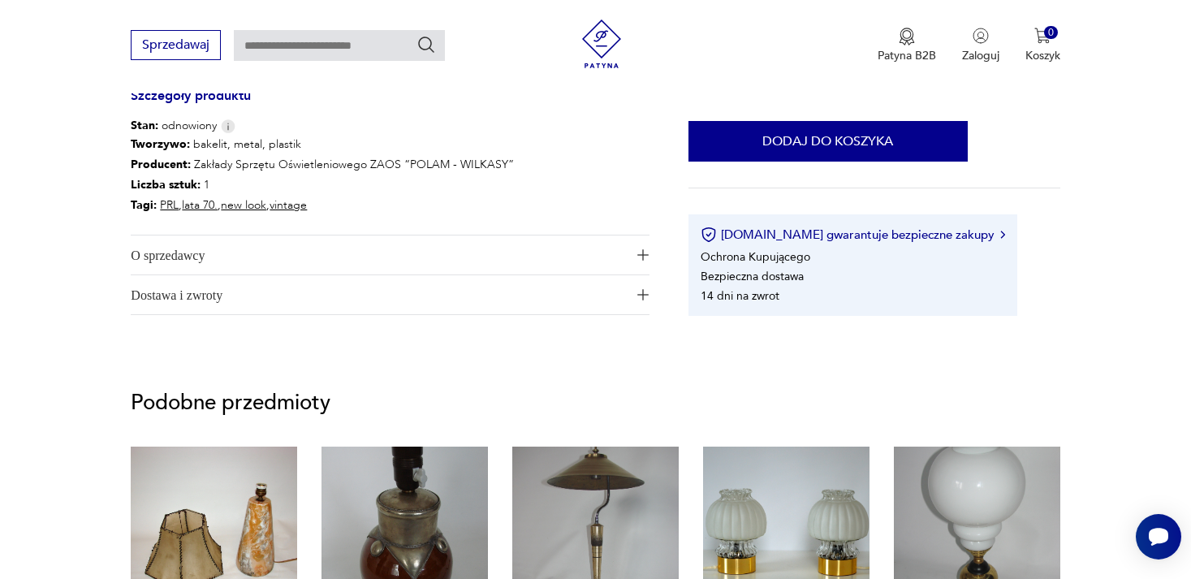
click at [643, 253] on img "button" at bounding box center [642, 254] width 11 height 11
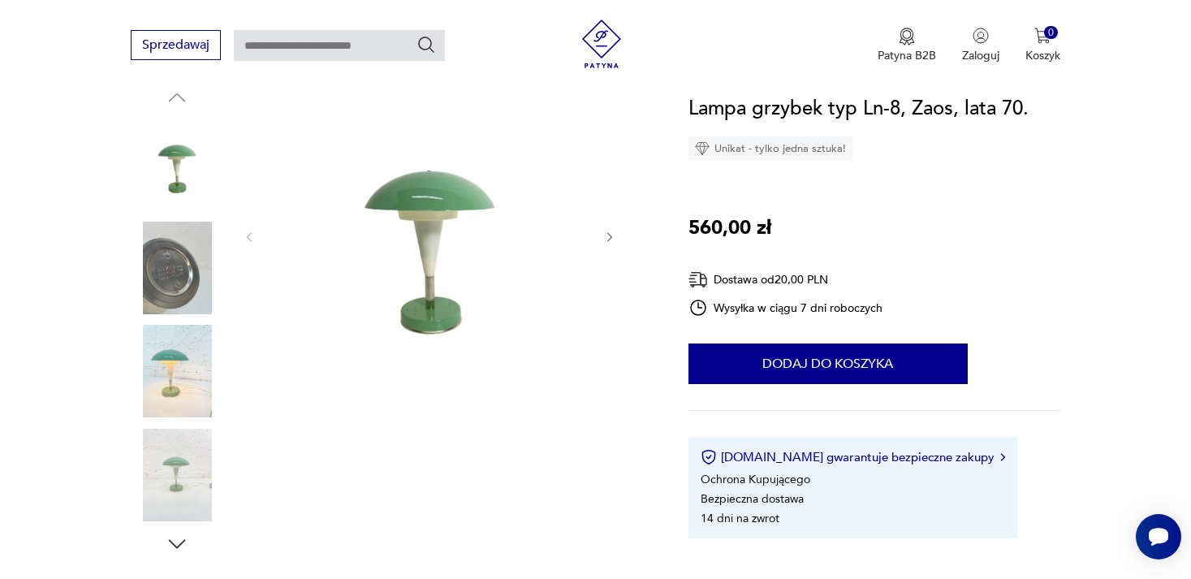
scroll to position [184, 0]
click at [182, 380] on img at bounding box center [177, 369] width 93 height 93
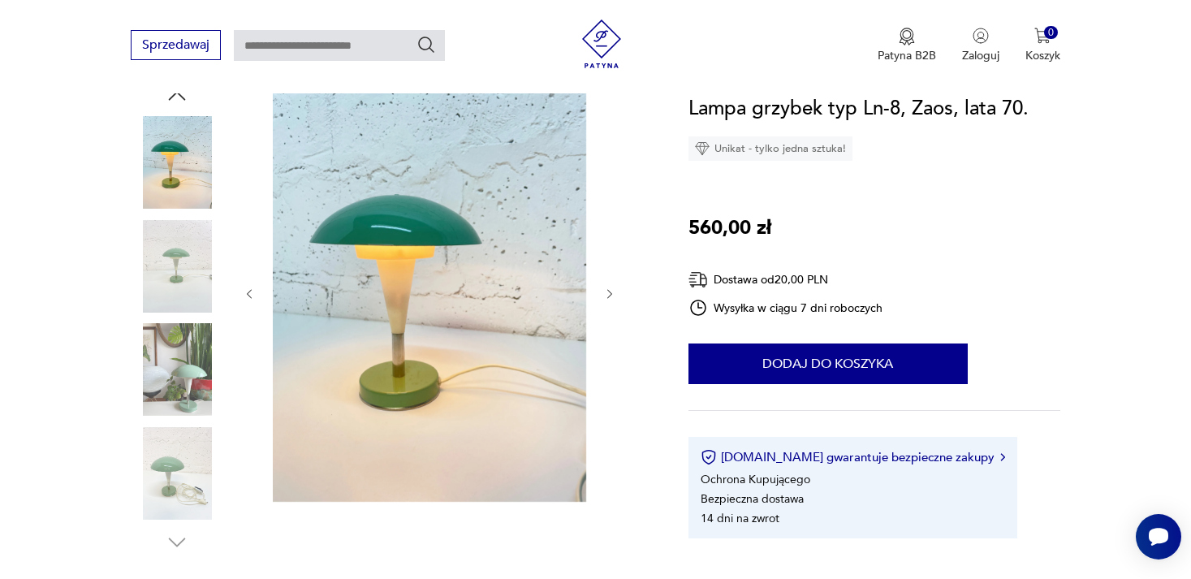
click at [182, 380] on img at bounding box center [177, 369] width 93 height 93
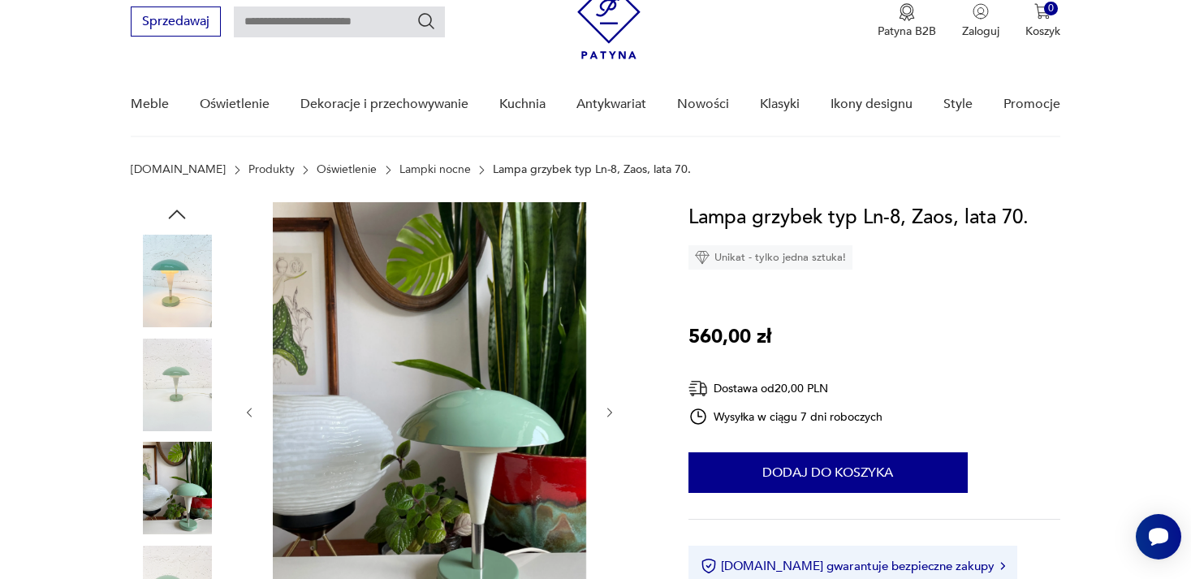
scroll to position [0, 0]
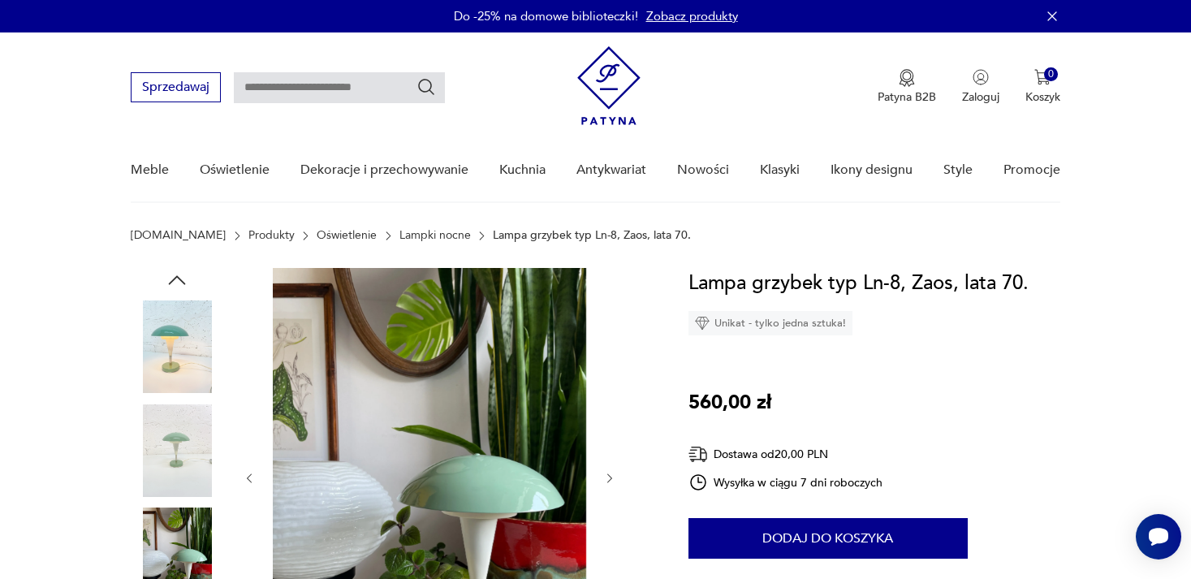
click at [189, 338] on img at bounding box center [177, 346] width 93 height 93
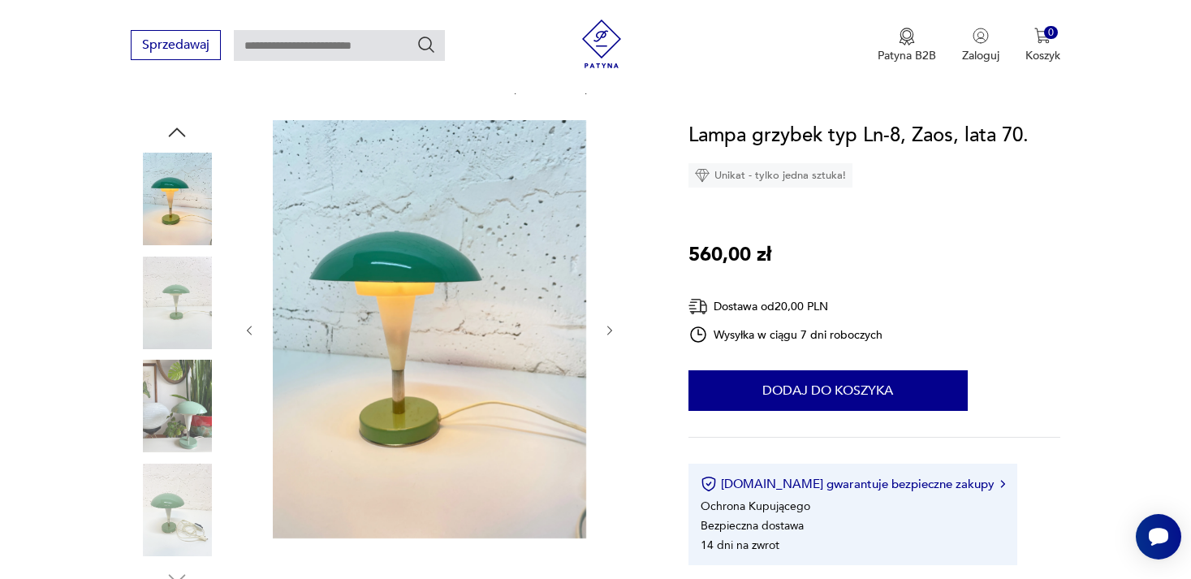
scroll to position [150, 0]
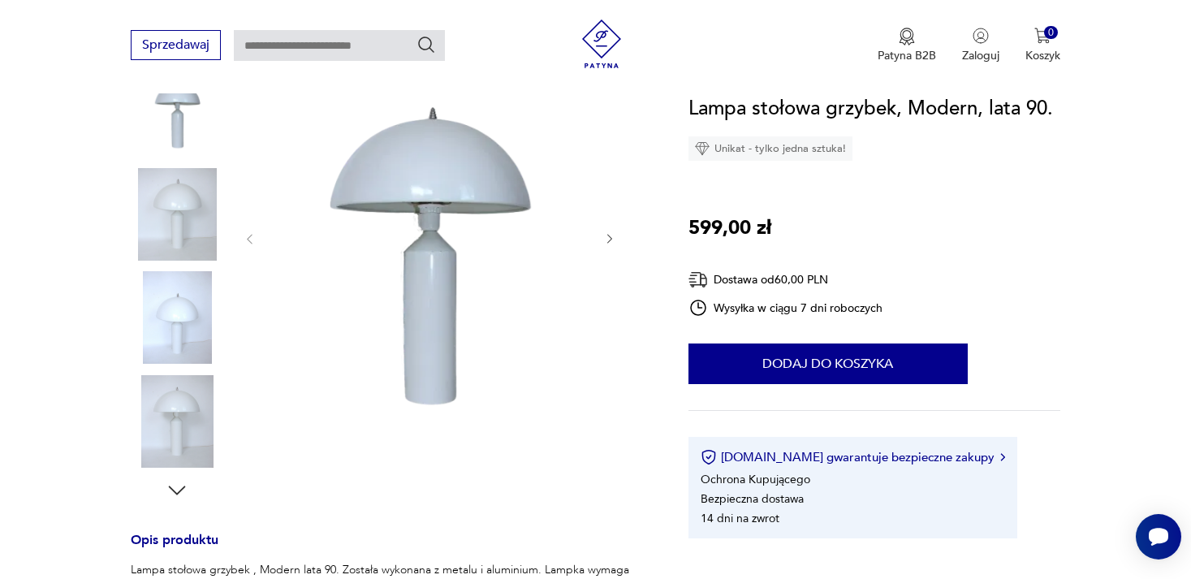
scroll to position [235, 0]
click at [608, 247] on icon "button" at bounding box center [610, 241] width 14 height 14
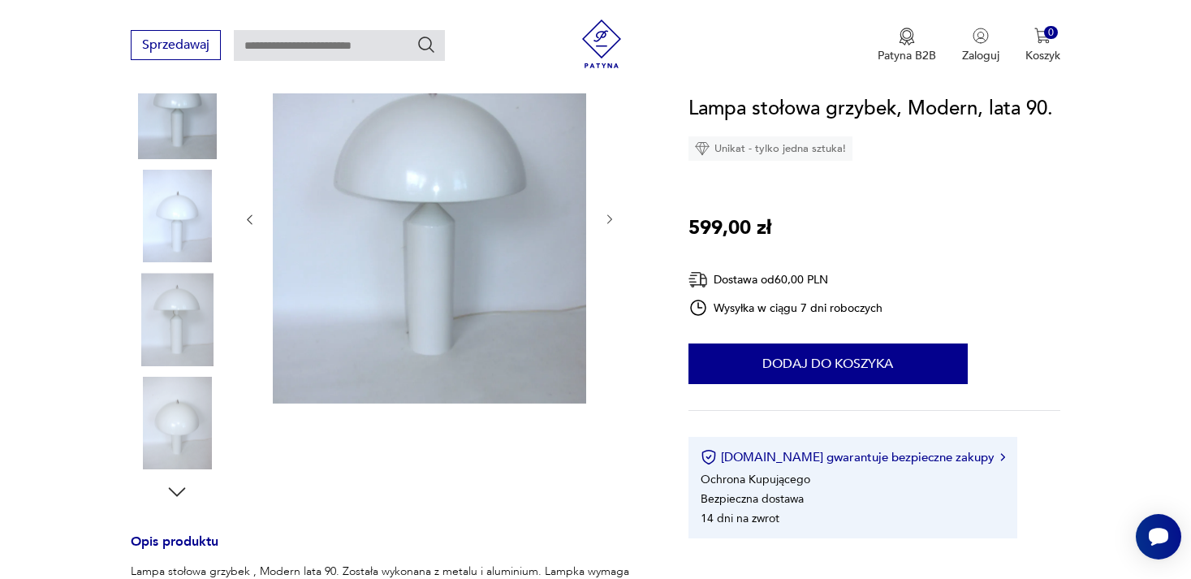
click at [608, 247] on div at bounding box center [429, 219] width 373 height 373
click at [608, 220] on icon "button" at bounding box center [610, 220] width 14 height 14
